Goal: Navigation & Orientation: Understand site structure

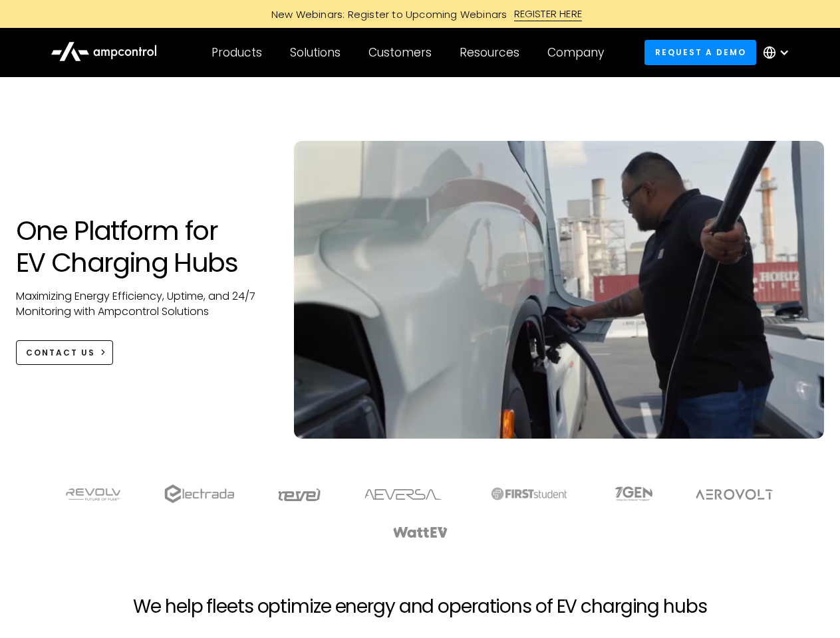
click at [409, 53] on div "Customers" at bounding box center [399, 52] width 63 height 15
click at [236, 53] on div "Products" at bounding box center [236, 52] width 51 height 15
click at [316, 53] on div "Solutions" at bounding box center [315, 52] width 51 height 15
click at [402, 53] on div "Customers" at bounding box center [399, 52] width 63 height 15
click at [492, 53] on div "Resources" at bounding box center [489, 52] width 60 height 15
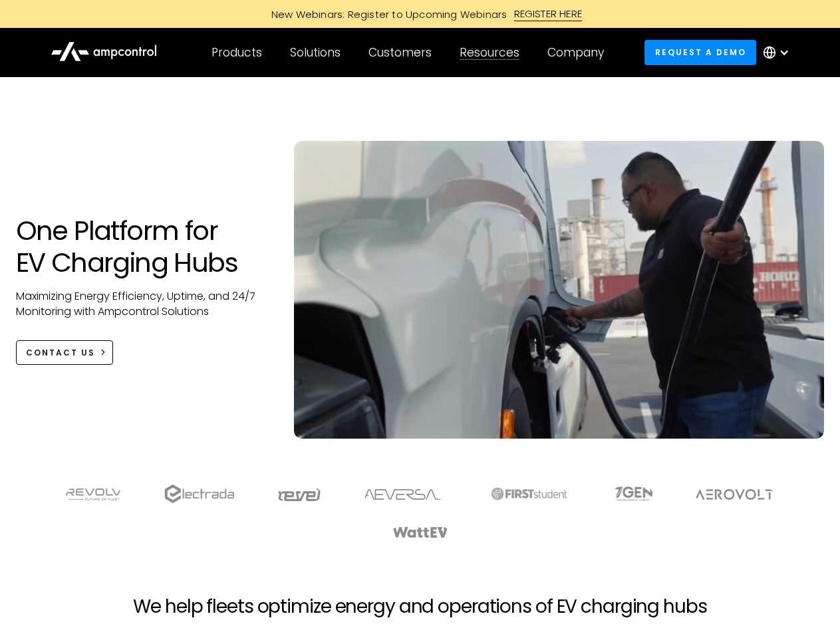
click at [580, 53] on div "Company" at bounding box center [575, 52] width 57 height 15
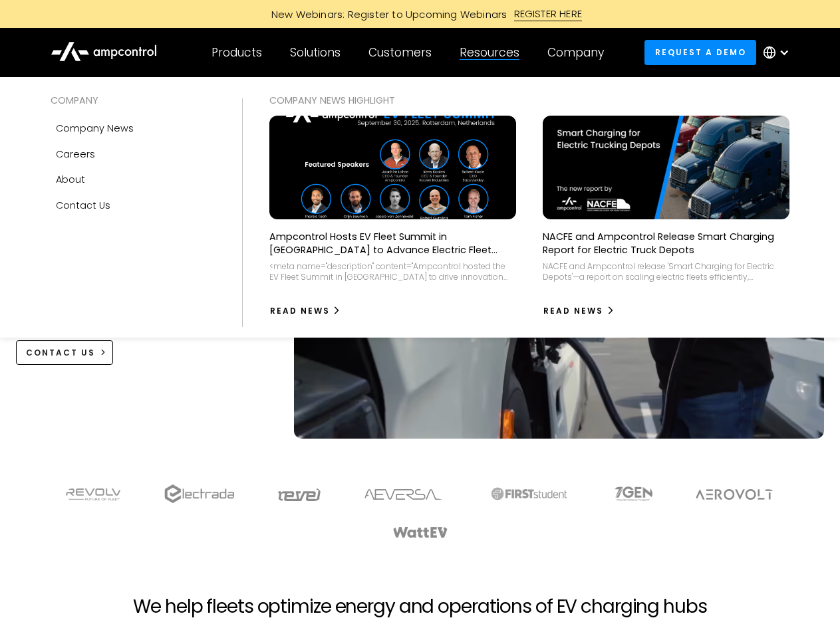
click at [779, 53] on div at bounding box center [783, 52] width 11 height 11
